Goal: Task Accomplishment & Management: Manage account settings

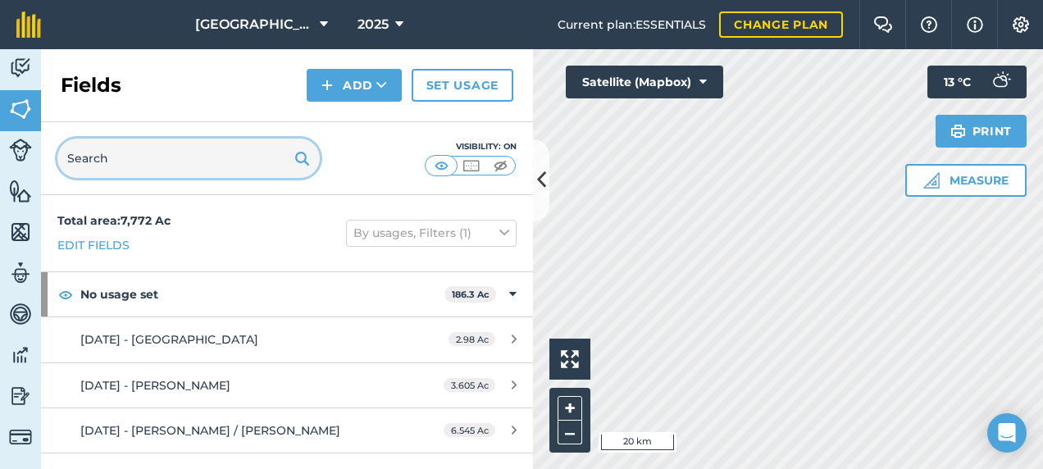
click at [215, 144] on input "text" at bounding box center [188, 158] width 262 height 39
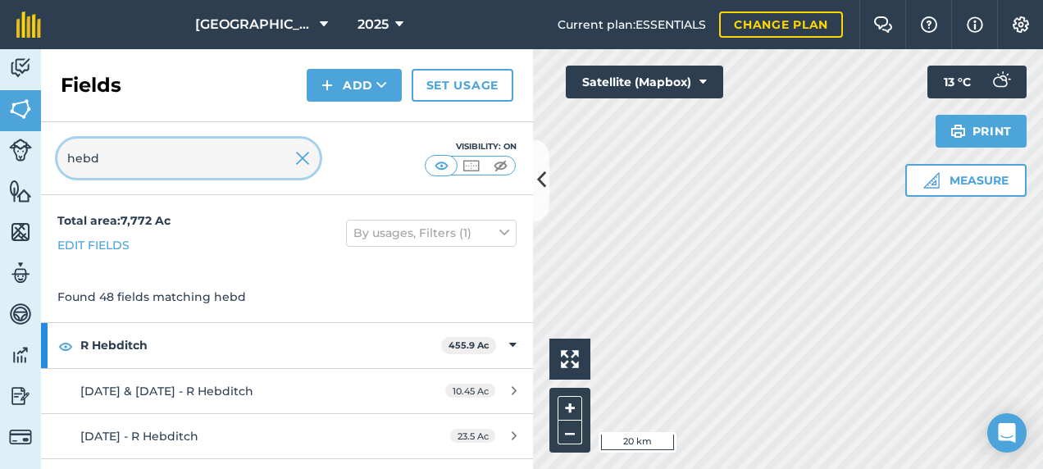
type input "hebd"
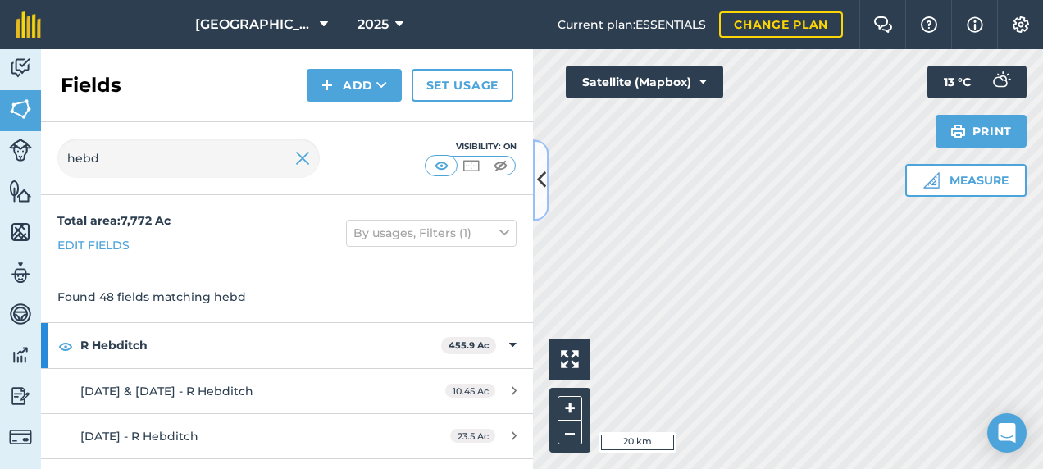
click at [541, 172] on icon at bounding box center [541, 180] width 9 height 29
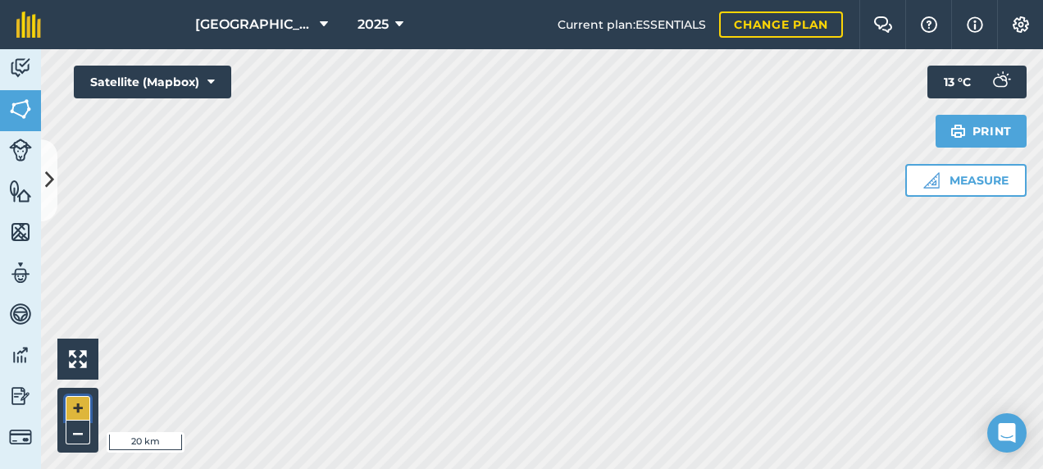
click at [78, 411] on button "+" at bounding box center [78, 408] width 25 height 25
click at [79, 412] on button "+" at bounding box center [78, 408] width 25 height 25
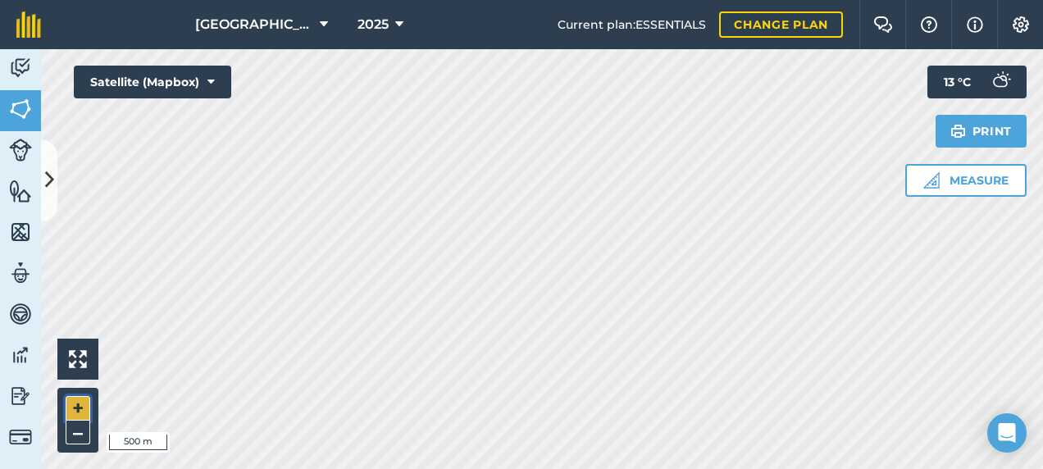
click at [80, 412] on button "+" at bounding box center [78, 408] width 25 height 25
click at [52, 182] on icon at bounding box center [49, 180] width 9 height 29
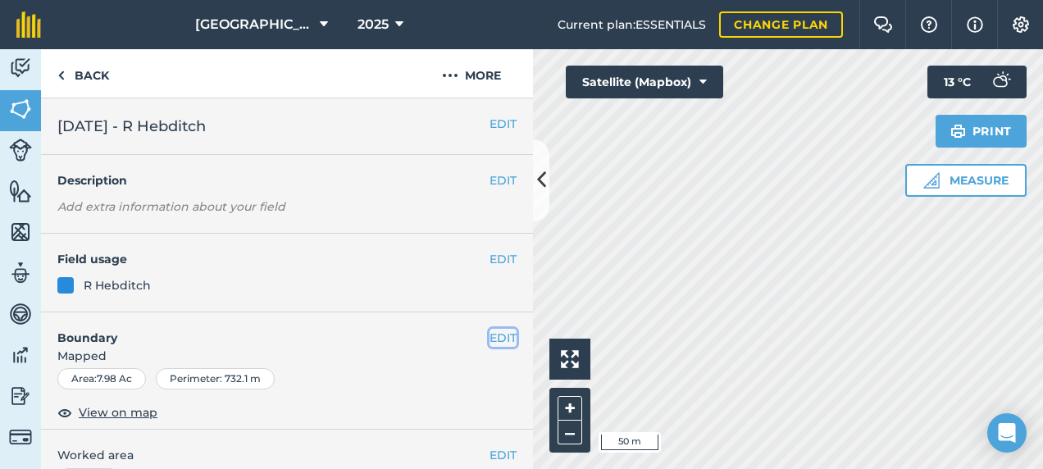
click at [489, 342] on button "EDIT" at bounding box center [502, 338] width 27 height 18
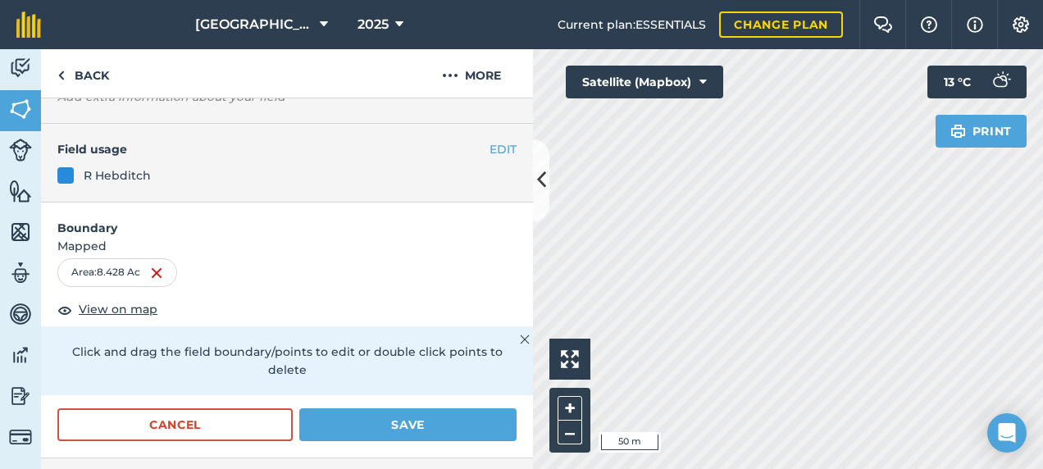
scroll to position [246, 0]
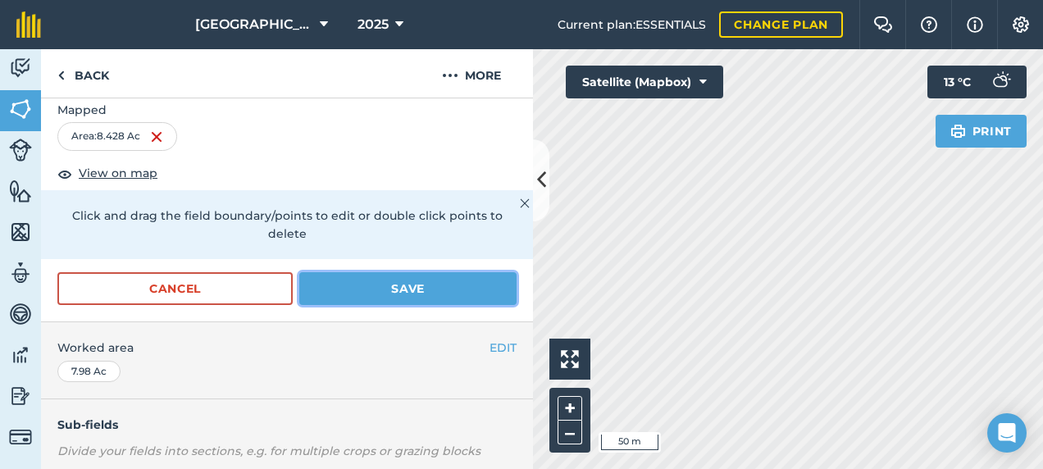
click at [364, 280] on button "Save" at bounding box center [407, 288] width 217 height 33
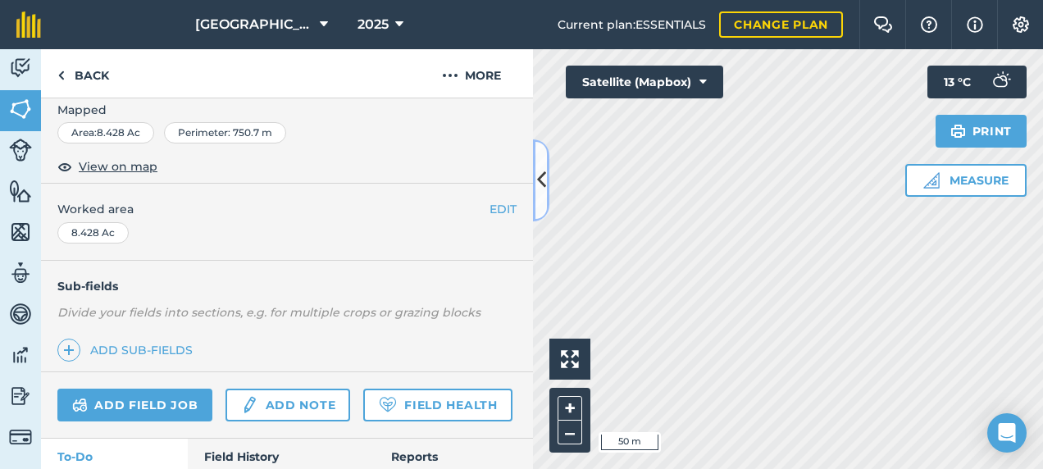
click at [543, 164] on button at bounding box center [541, 180] width 16 height 82
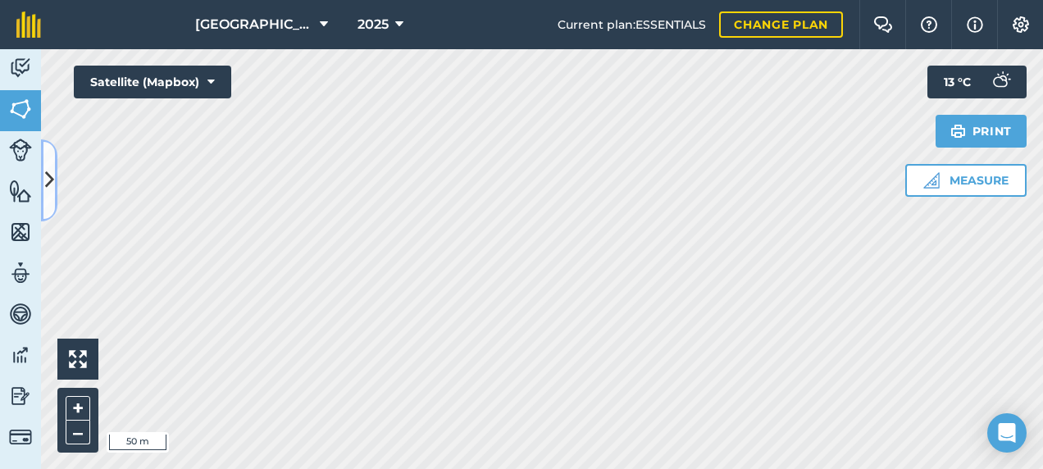
click at [49, 176] on icon at bounding box center [49, 180] width 9 height 29
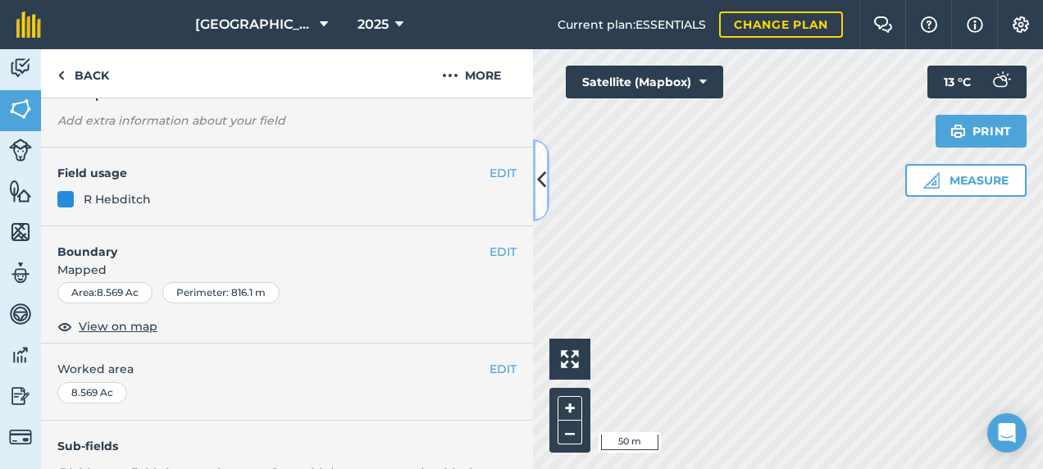
scroll to position [164, 0]
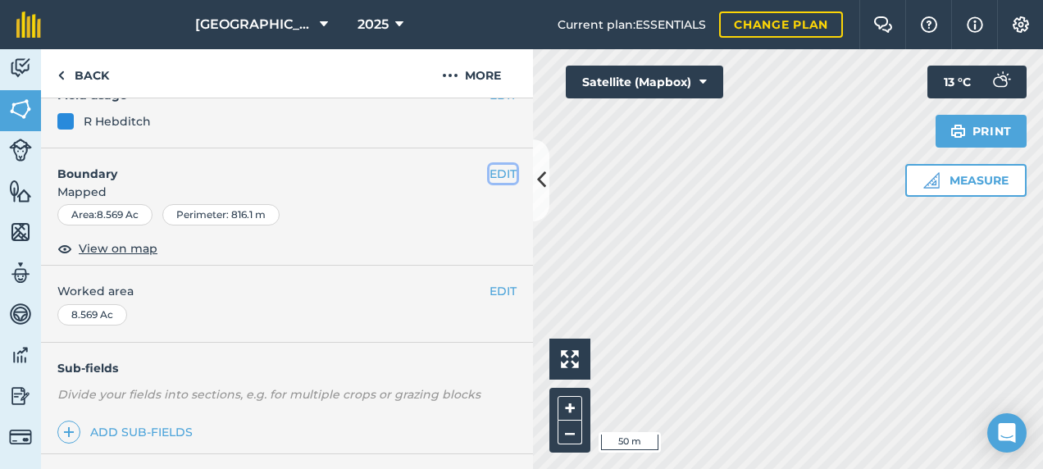
click at [489, 179] on button "EDIT" at bounding box center [502, 174] width 27 height 18
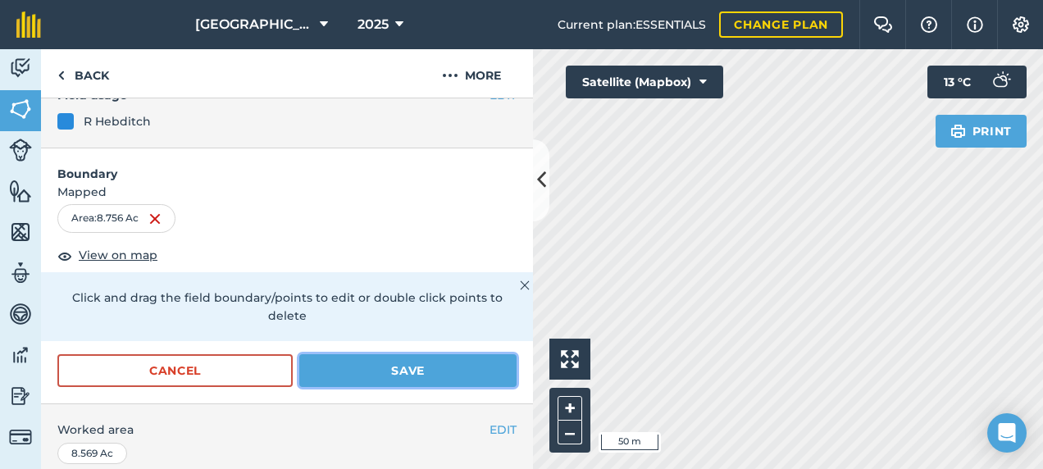
click at [454, 362] on button "Save" at bounding box center [407, 370] width 217 height 33
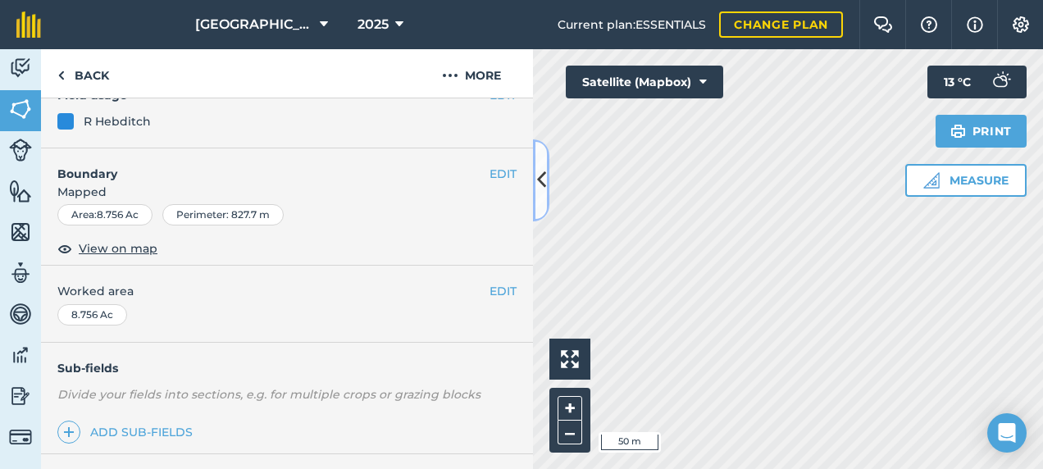
click at [538, 169] on icon at bounding box center [541, 180] width 9 height 29
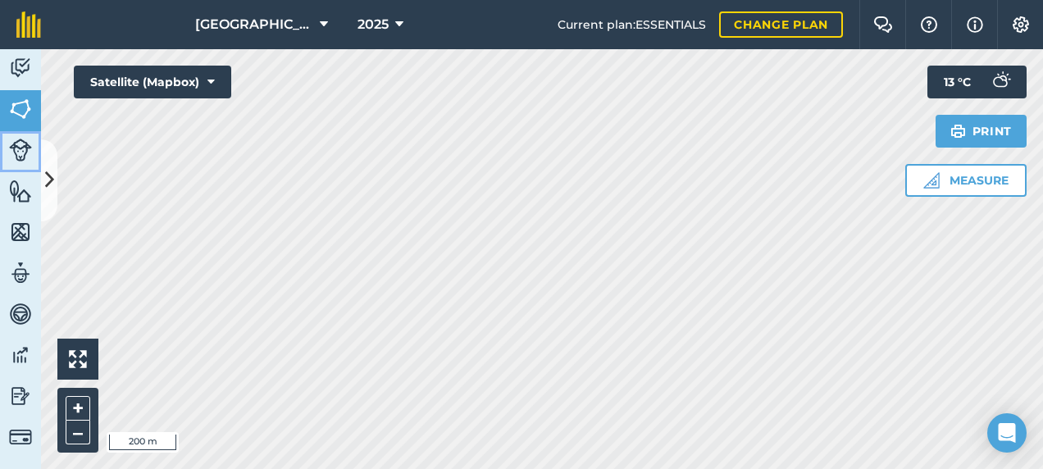
click at [34, 156] on link "Livestock" at bounding box center [20, 151] width 41 height 41
